Goal: Contribute content: Contribute content

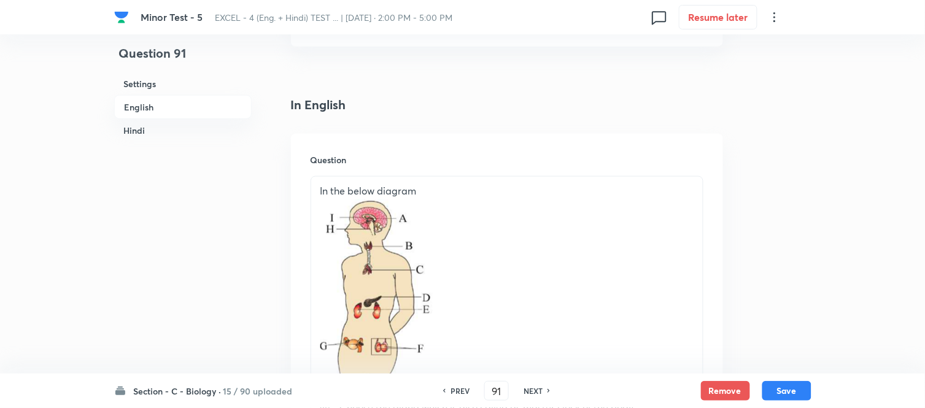
scroll to position [409, 0]
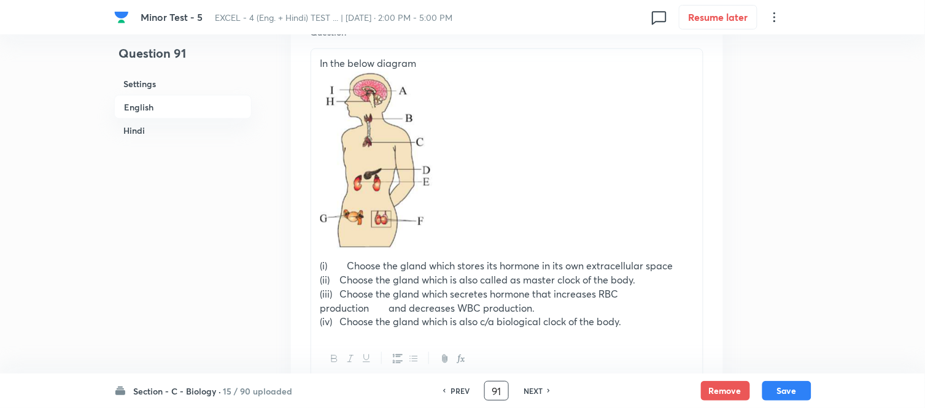
drag, startPoint x: 499, startPoint y: 388, endPoint x: 483, endPoint y: 393, distance: 16.9
click at [485, 393] on input "91" at bounding box center [496, 390] width 23 height 21
type input "85"
checkbox input "false"
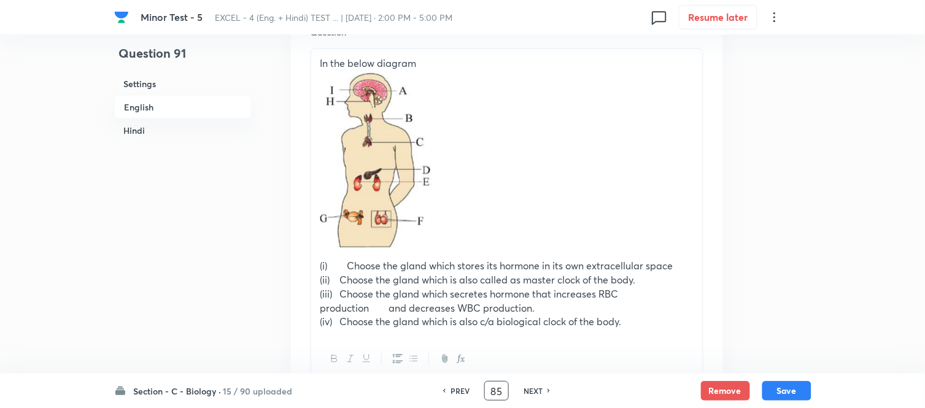
checkbox input "true"
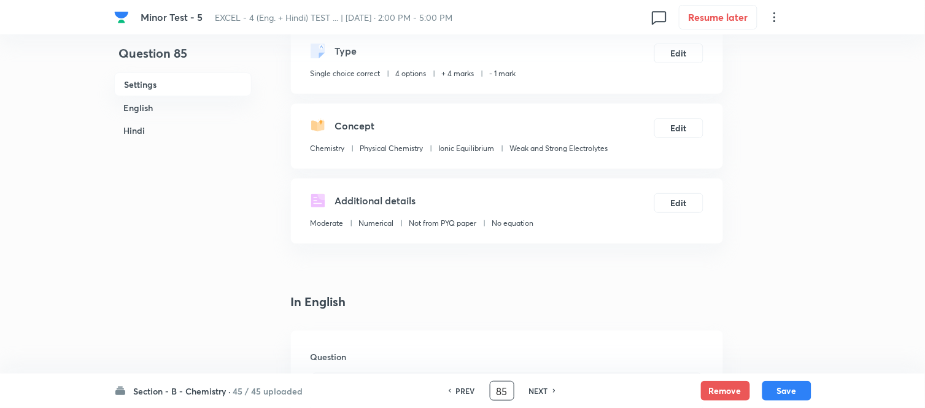
scroll to position [341, 0]
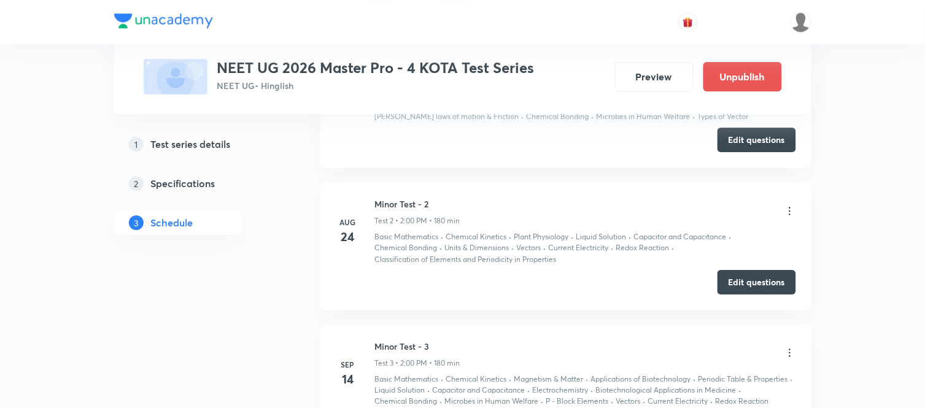
scroll to position [1267, 0]
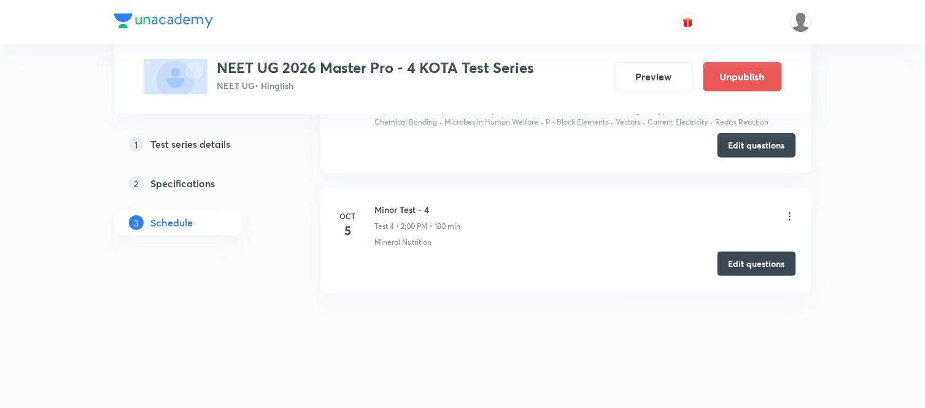
click at [751, 265] on button "Edit questions" at bounding box center [756, 264] width 79 height 25
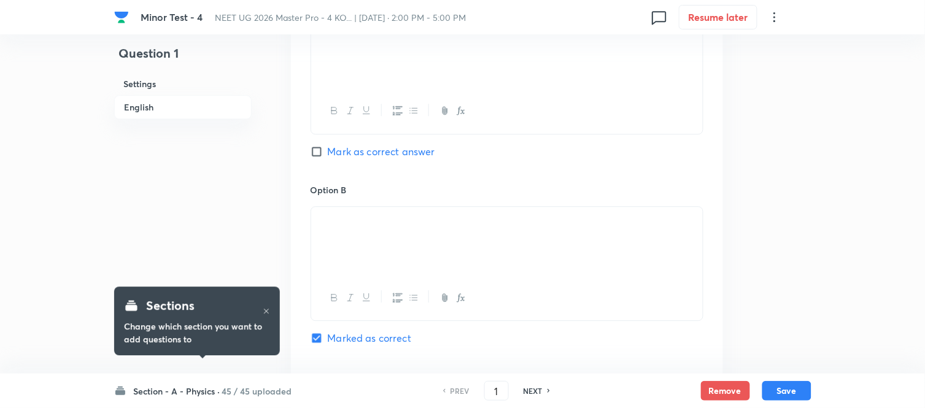
scroll to position [954, 0]
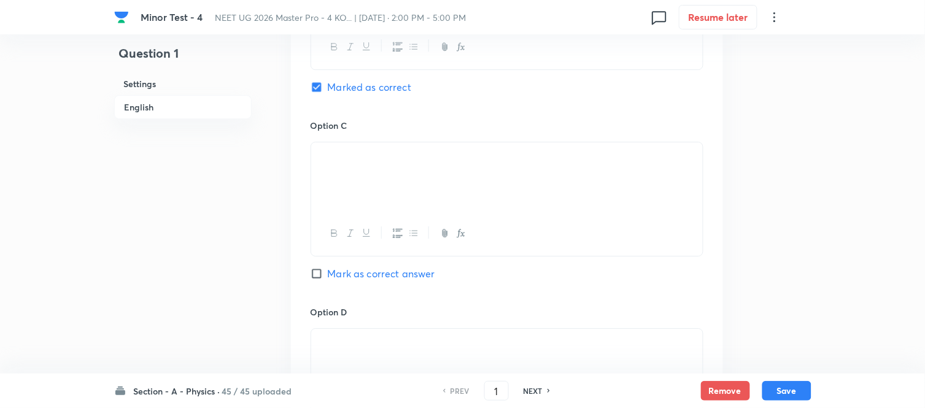
drag, startPoint x: 501, startPoint y: 388, endPoint x: 476, endPoint y: 396, distance: 26.2
click at [476, 396] on div "PREV 1 ​ NEXT" at bounding box center [496, 391] width 158 height 20
type input "85"
checkbox input "true"
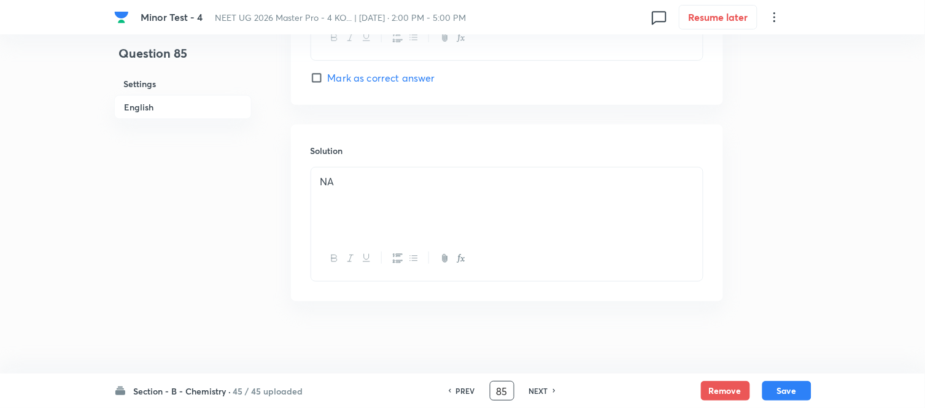
scroll to position [1256, 0]
click at [541, 394] on h6 "NEXT" at bounding box center [538, 390] width 19 height 11
type input "86"
checkbox input "true"
checkbox input "false"
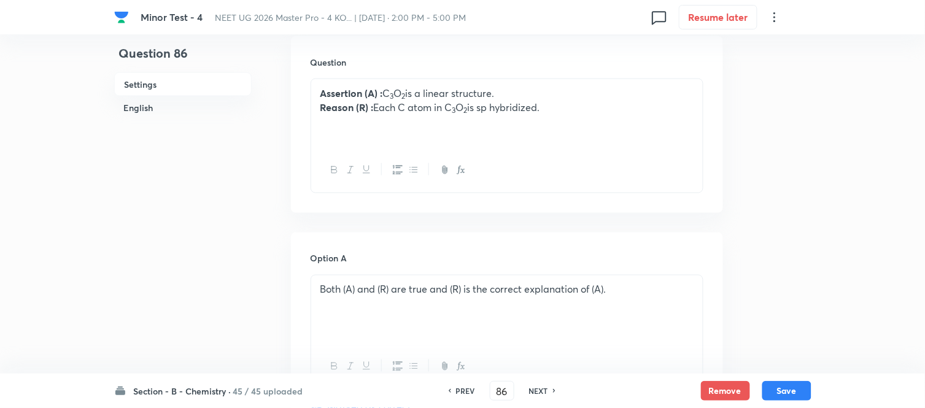
scroll to position [164, 0]
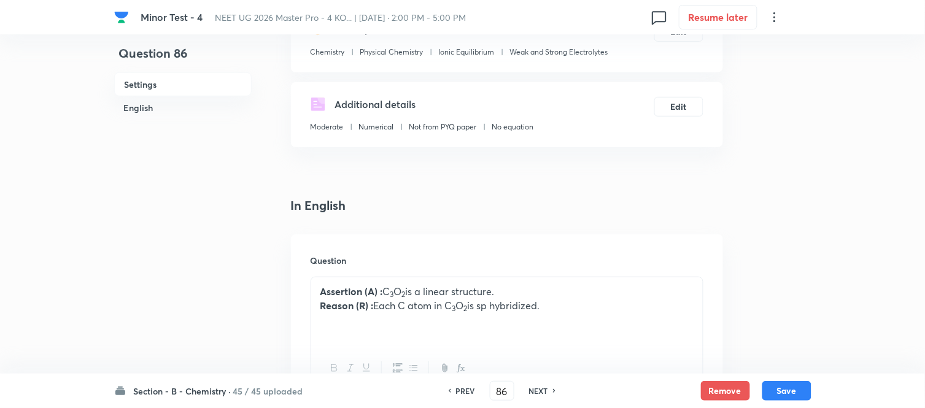
click at [534, 384] on div "PREV 86 ​ NEXT" at bounding box center [502, 391] width 158 height 20
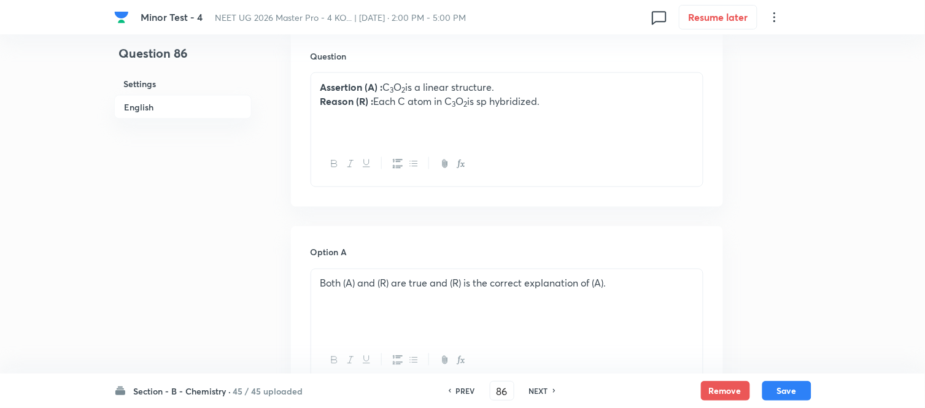
scroll to position [369, 0]
click at [544, 390] on h6 "NEXT" at bounding box center [538, 390] width 19 height 11
checkbox input "false"
type input "87"
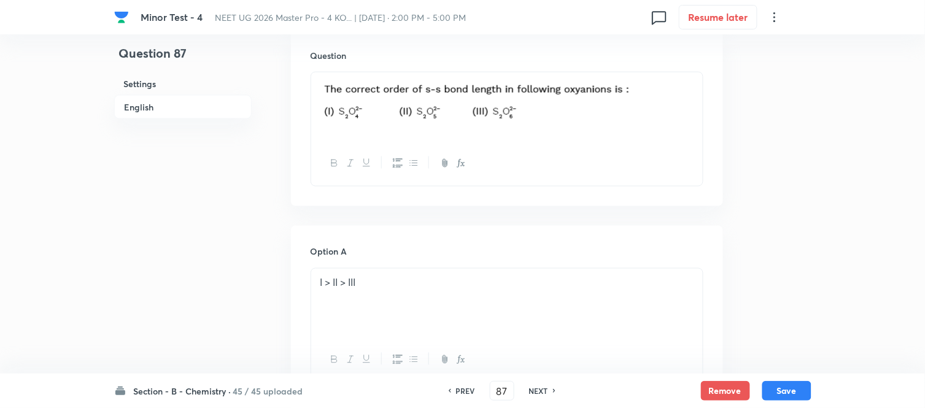
click at [544, 390] on h6 "NEXT" at bounding box center [538, 390] width 19 height 11
checkbox input "false"
type input "88"
checkbox input "true"
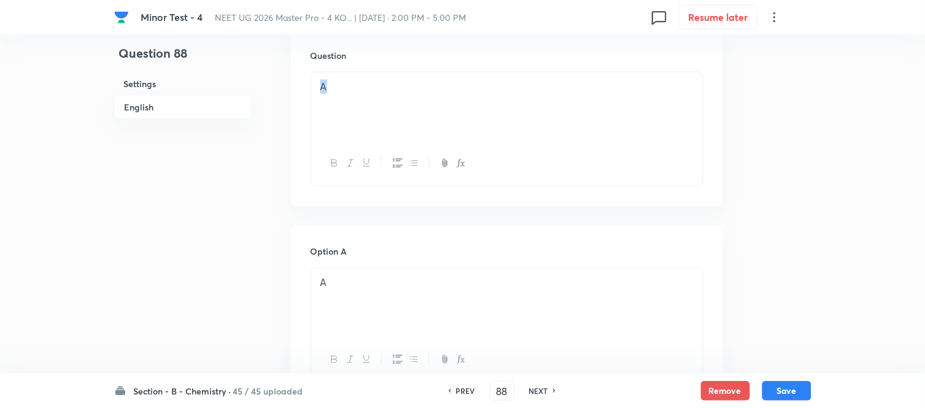
drag, startPoint x: 342, startPoint y: 93, endPoint x: 309, endPoint y: 91, distance: 32.6
click at [309, 91] on div "Question A" at bounding box center [507, 117] width 432 height 177
click at [373, 95] on div at bounding box center [507, 106] width 392 height 69
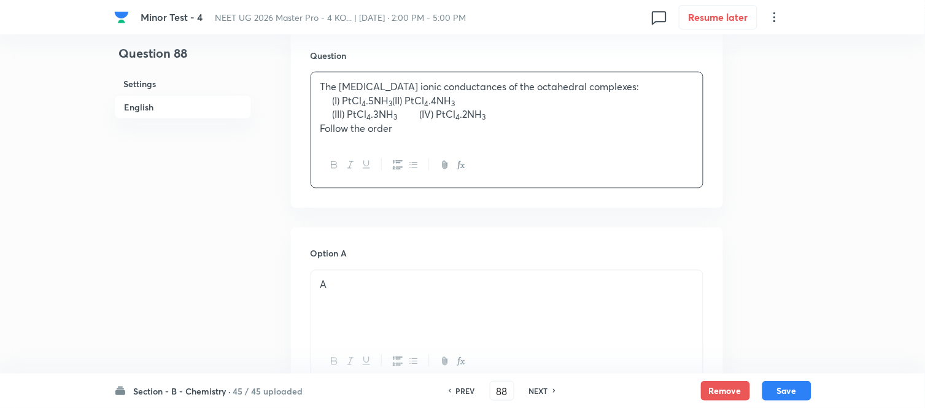
click at [350, 126] on p "Follow the order" at bounding box center [506, 129] width 373 height 14
click at [332, 101] on strong at bounding box center [326, 100] width 12 height 13
click at [333, 112] on p "(III) PtCl 4 .3NH 3 (IV) PtCl 4 .2NH 3" at bounding box center [506, 114] width 373 height 14
click at [436, 293] on div "A" at bounding box center [507, 305] width 392 height 69
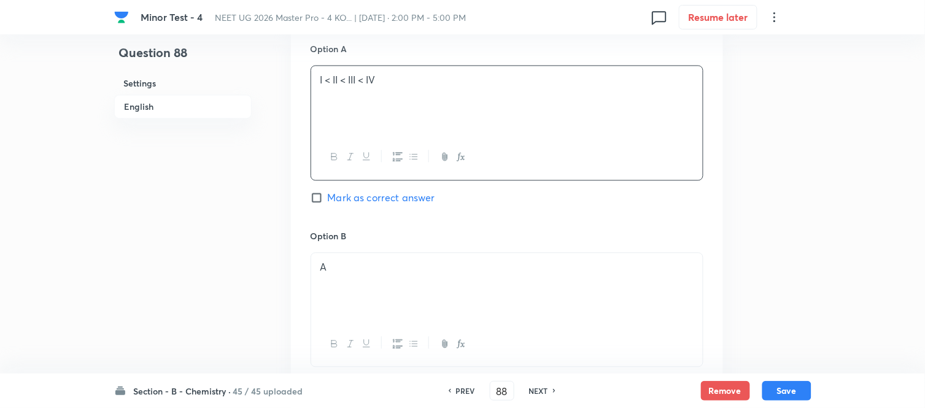
scroll to position [642, 0]
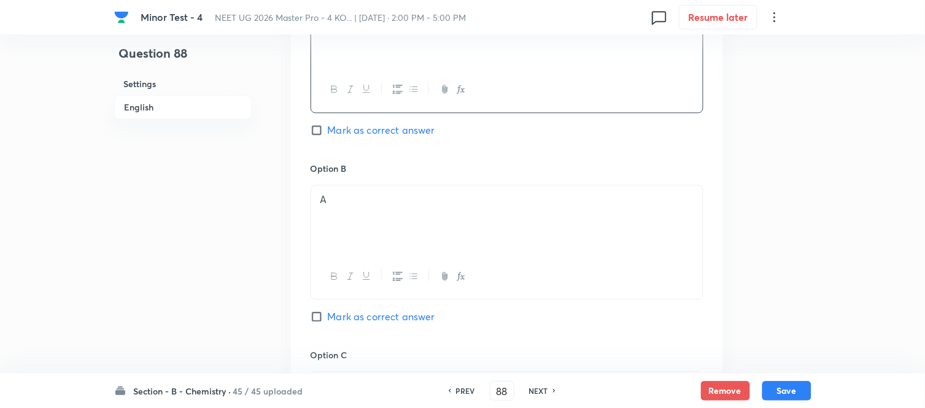
click at [459, 219] on div "A" at bounding box center [507, 219] width 392 height 69
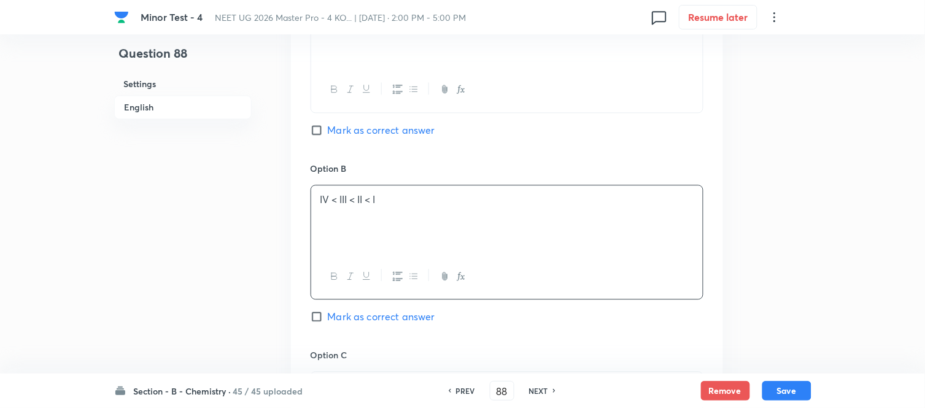
drag, startPoint x: 319, startPoint y: 317, endPoint x: 443, endPoint y: 230, distance: 151.9
click at [326, 316] on input "Mark as correct answer" at bounding box center [319, 317] width 17 height 12
checkbox input "true"
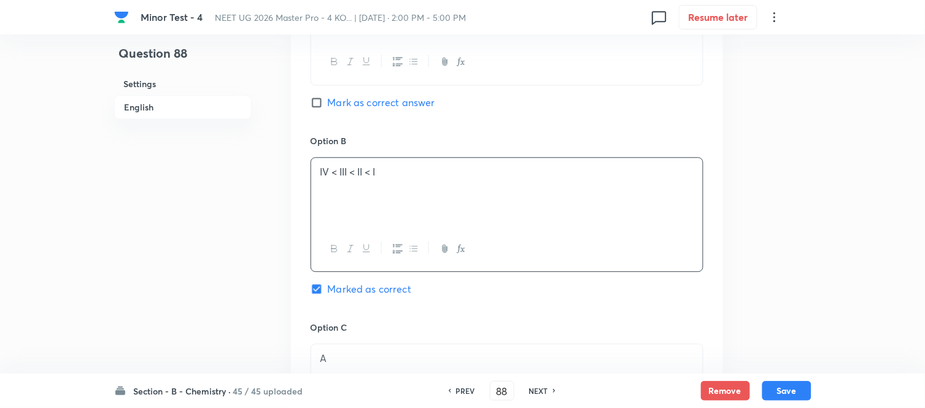
checkbox input "false"
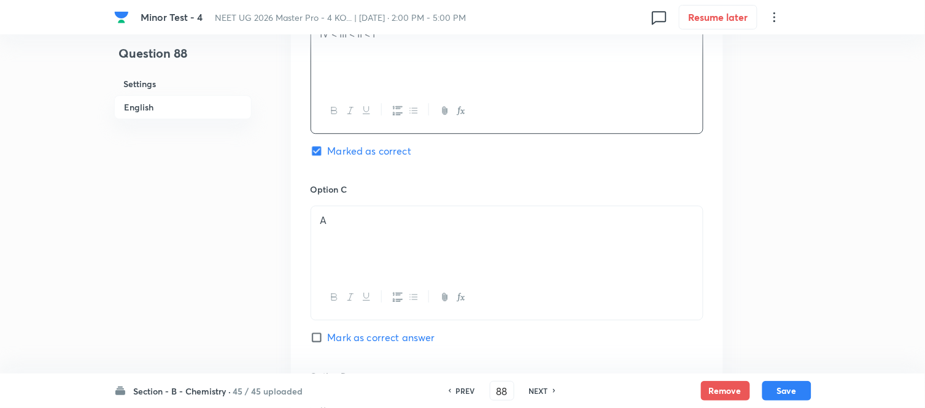
scroll to position [847, 0]
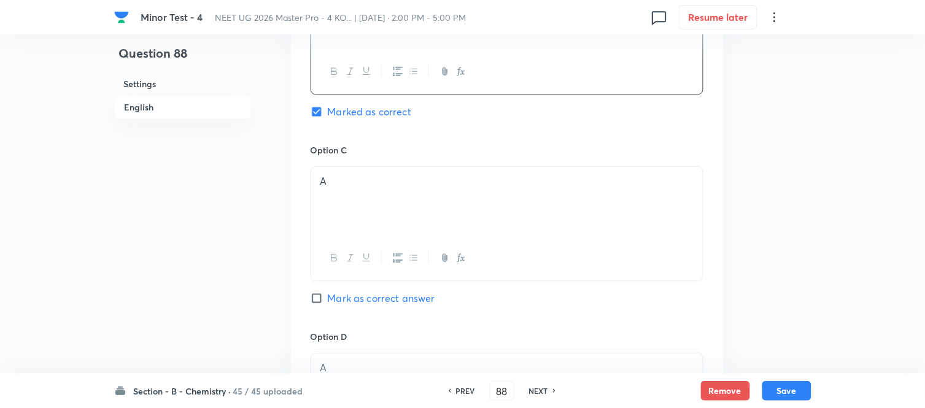
click at [407, 178] on p "A" at bounding box center [506, 181] width 373 height 14
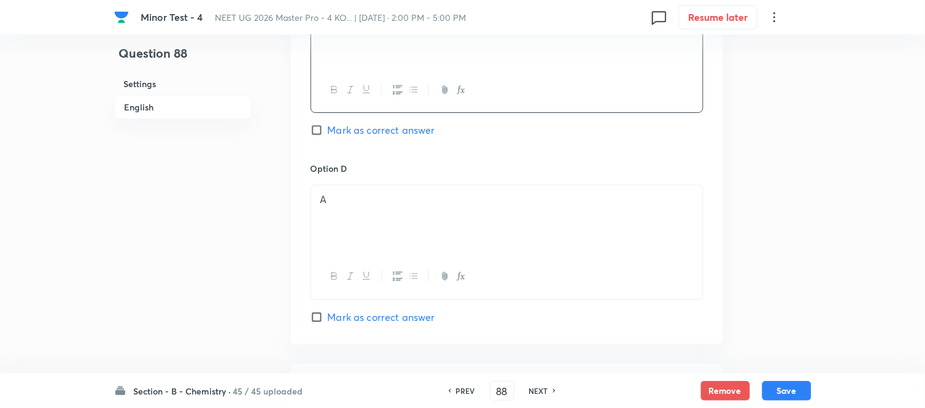
scroll to position [1051, 0]
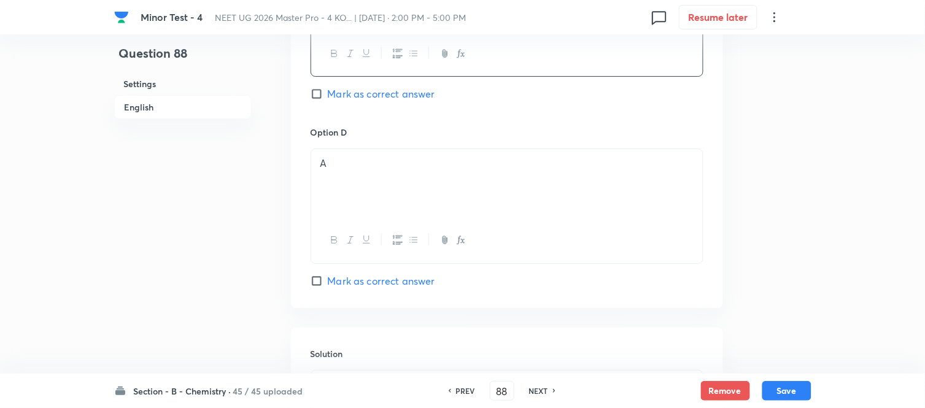
click at [449, 211] on div "A" at bounding box center [507, 183] width 392 height 69
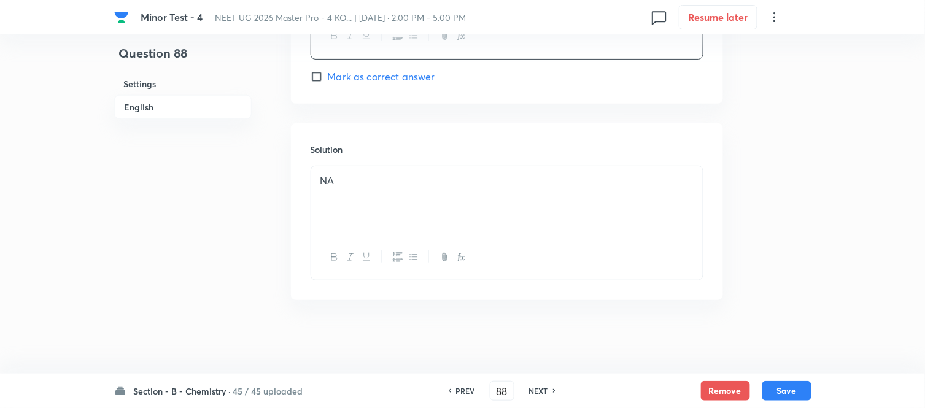
scroll to position [1258, 0]
click at [790, 391] on button "Save" at bounding box center [786, 390] width 49 height 20
type input "89"
checkbox input "false"
checkbox input "true"
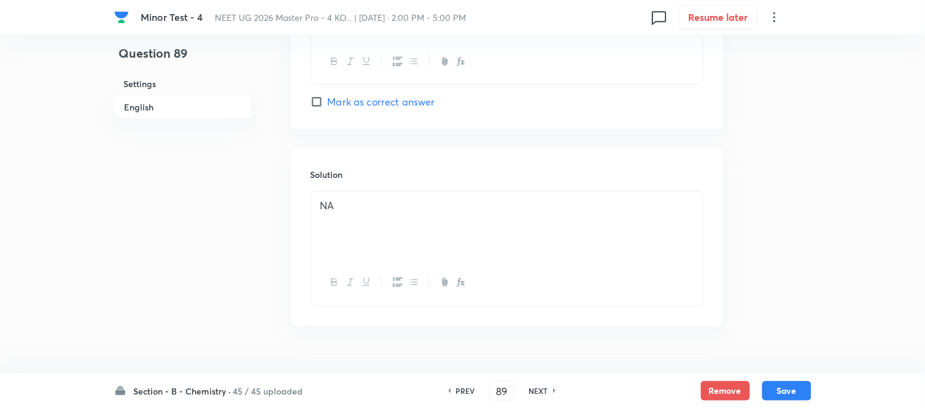
scroll to position [1040, 0]
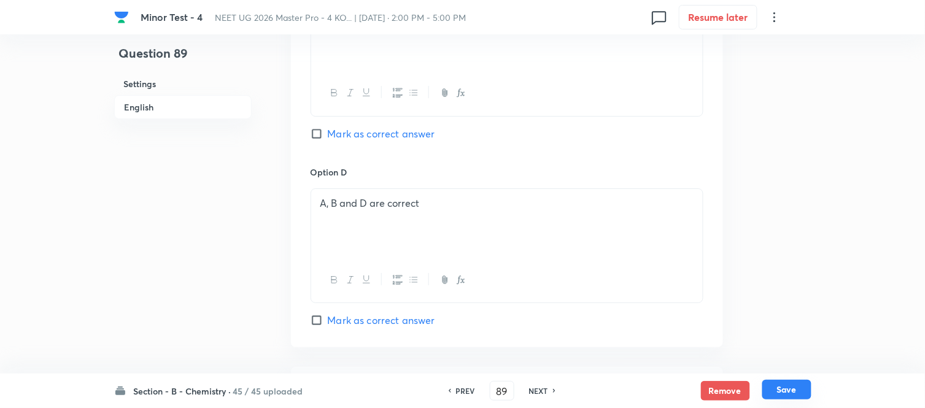
click at [784, 383] on button "Save" at bounding box center [786, 390] width 49 height 20
type input "90"
checkbox input "false"
checkbox input "true"
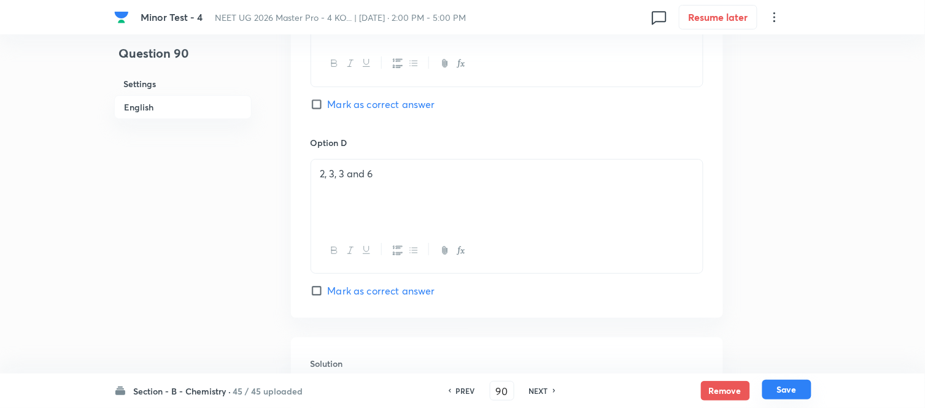
click at [790, 390] on button "Save" at bounding box center [786, 390] width 49 height 20
type input "91"
checkbox input "false"
checkbox input "true"
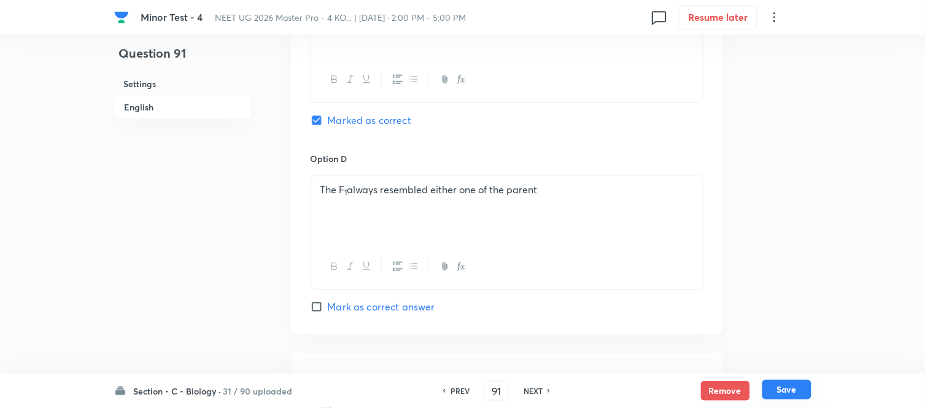
click at [789, 392] on button "Save" at bounding box center [786, 390] width 49 height 20
type input "92"
checkbox input "false"
checkbox input "true"
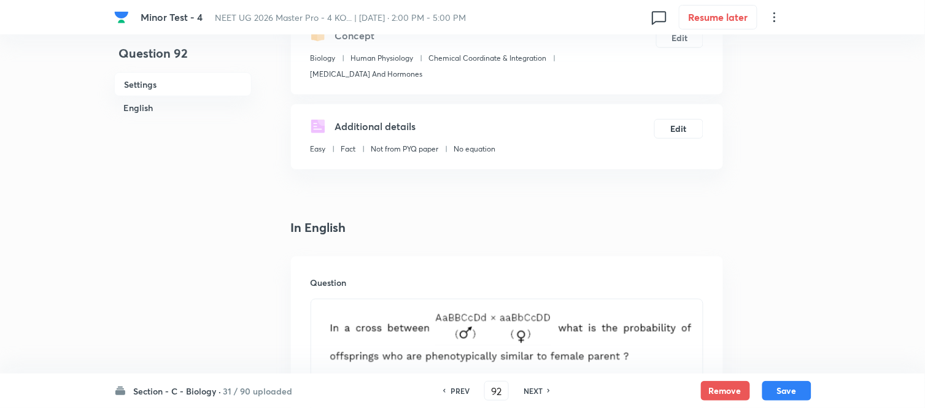
scroll to position [153, 0]
